Goal: Task Accomplishment & Management: Manage account settings

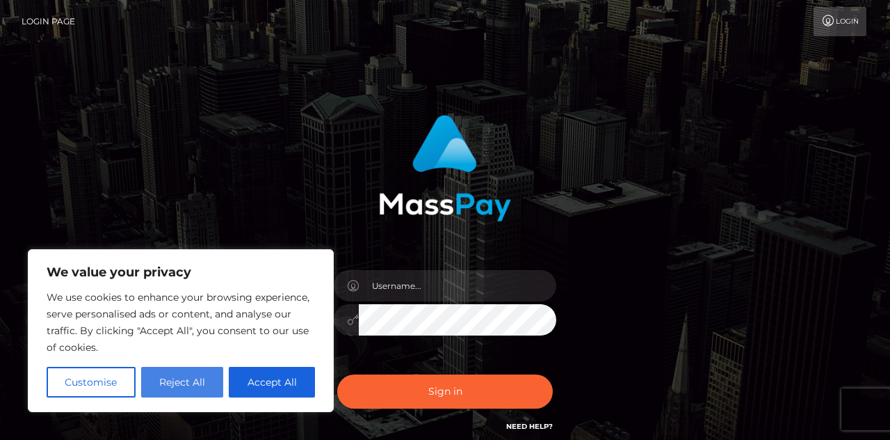
click at [179, 389] on button "Reject All" at bounding box center [182, 382] width 83 height 31
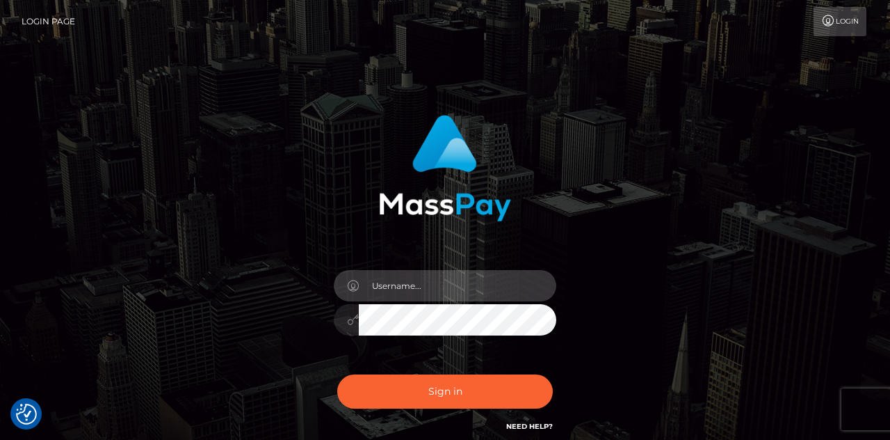
click at [438, 291] on input "text" at bounding box center [458, 285] width 198 height 31
type input "[EMAIL_ADDRESS][DOMAIN_NAME]"
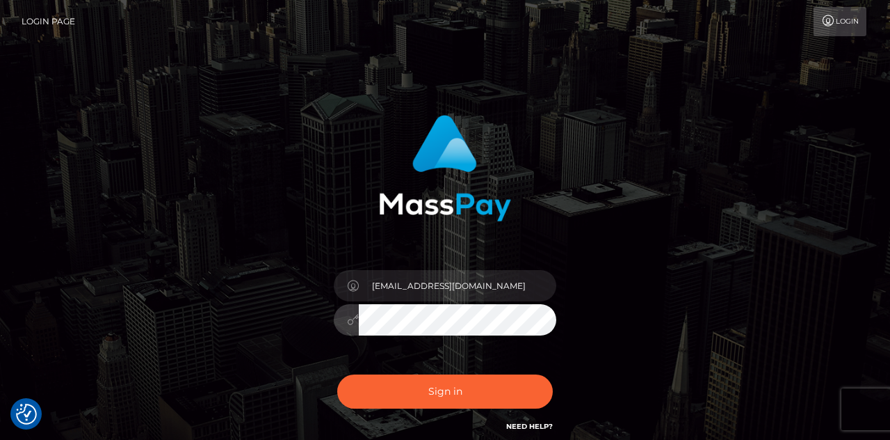
click at [337, 374] on button "Sign in" at bounding box center [445, 391] width 216 height 34
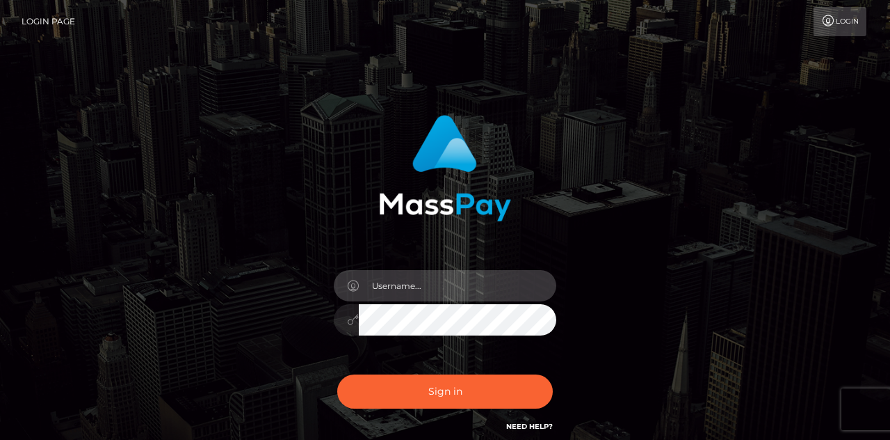
click at [430, 274] on input "text" at bounding box center [458, 285] width 198 height 31
type input "accountsnayahas@protonmail.com"
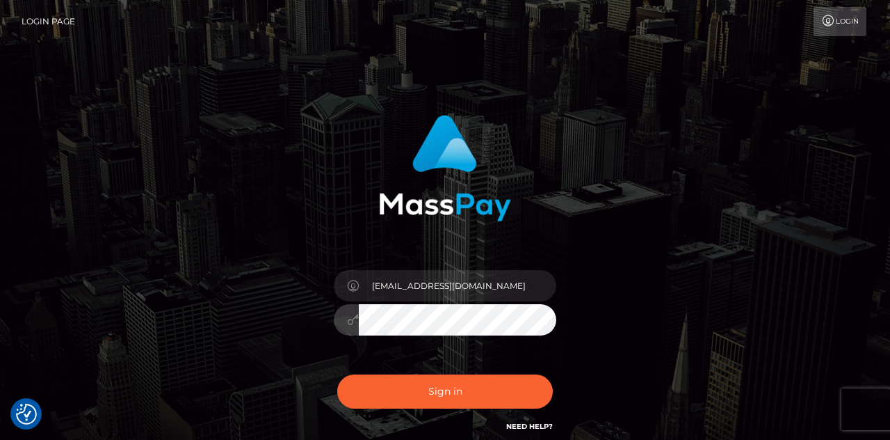
click at [337, 374] on button "Sign in" at bounding box center [445, 391] width 216 height 34
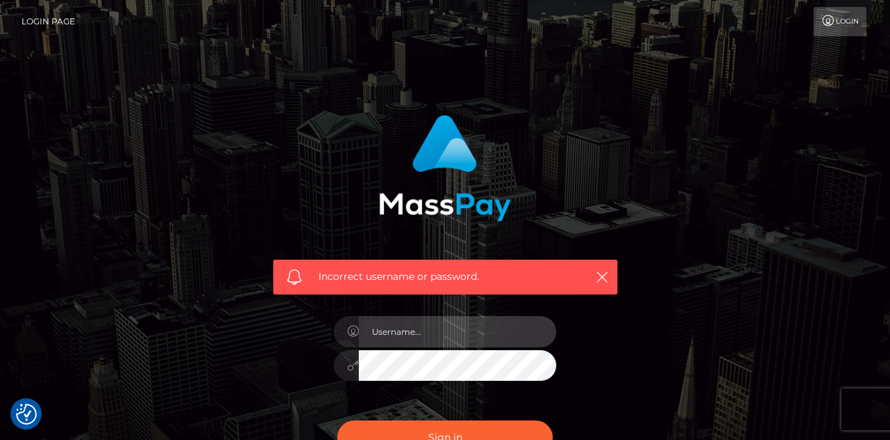
click at [409, 333] on input "text" at bounding box center [458, 331] width 198 height 31
paste input "[EMAIL_ADDRESS][DOMAIN_NAME]"
type input "[EMAIL_ADDRESS][DOMAIN_NAME]"
click at [337, 420] on button "Sign in" at bounding box center [445, 437] width 216 height 34
